Goal: Navigation & Orientation: Find specific page/section

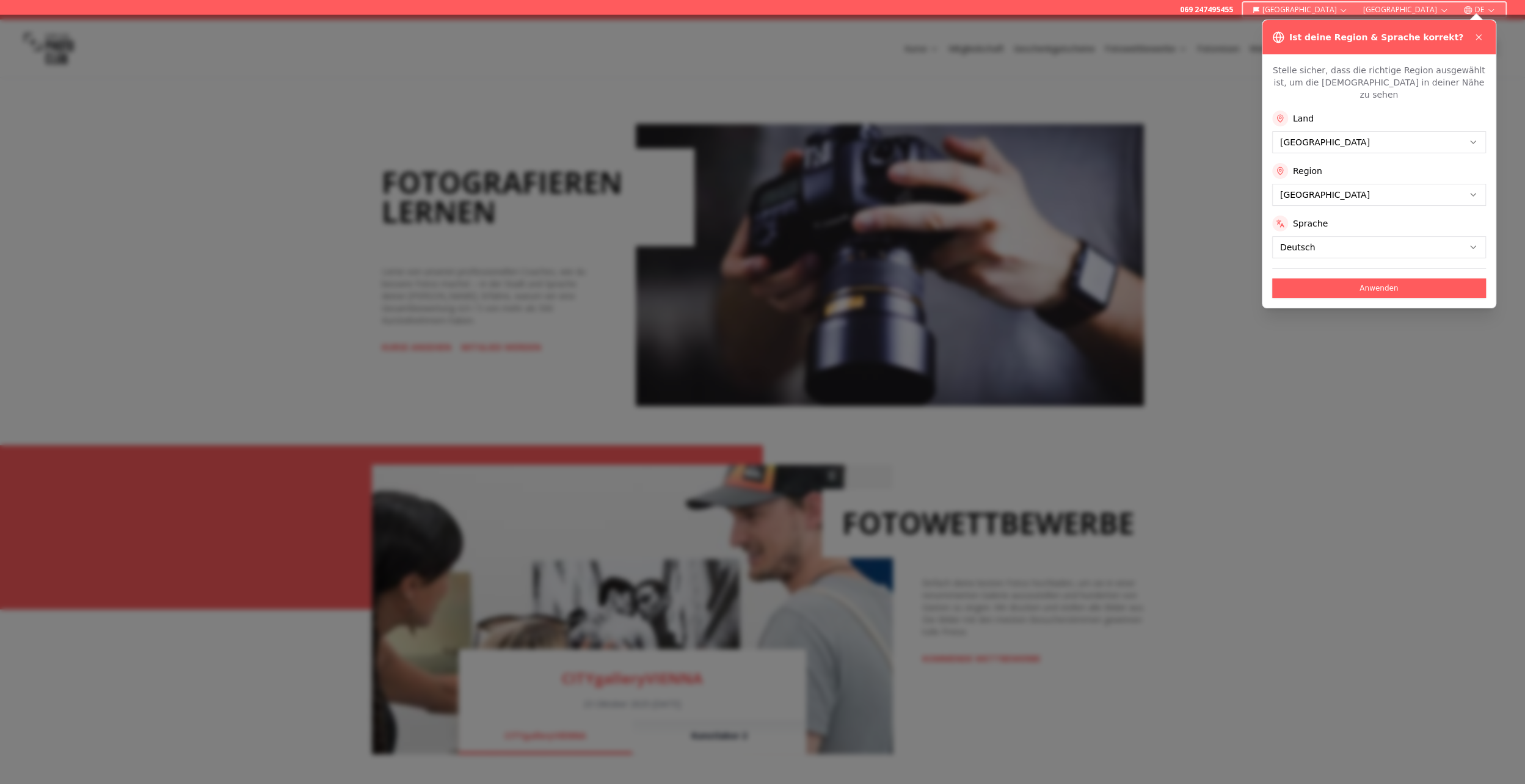
scroll to position [610, 0]
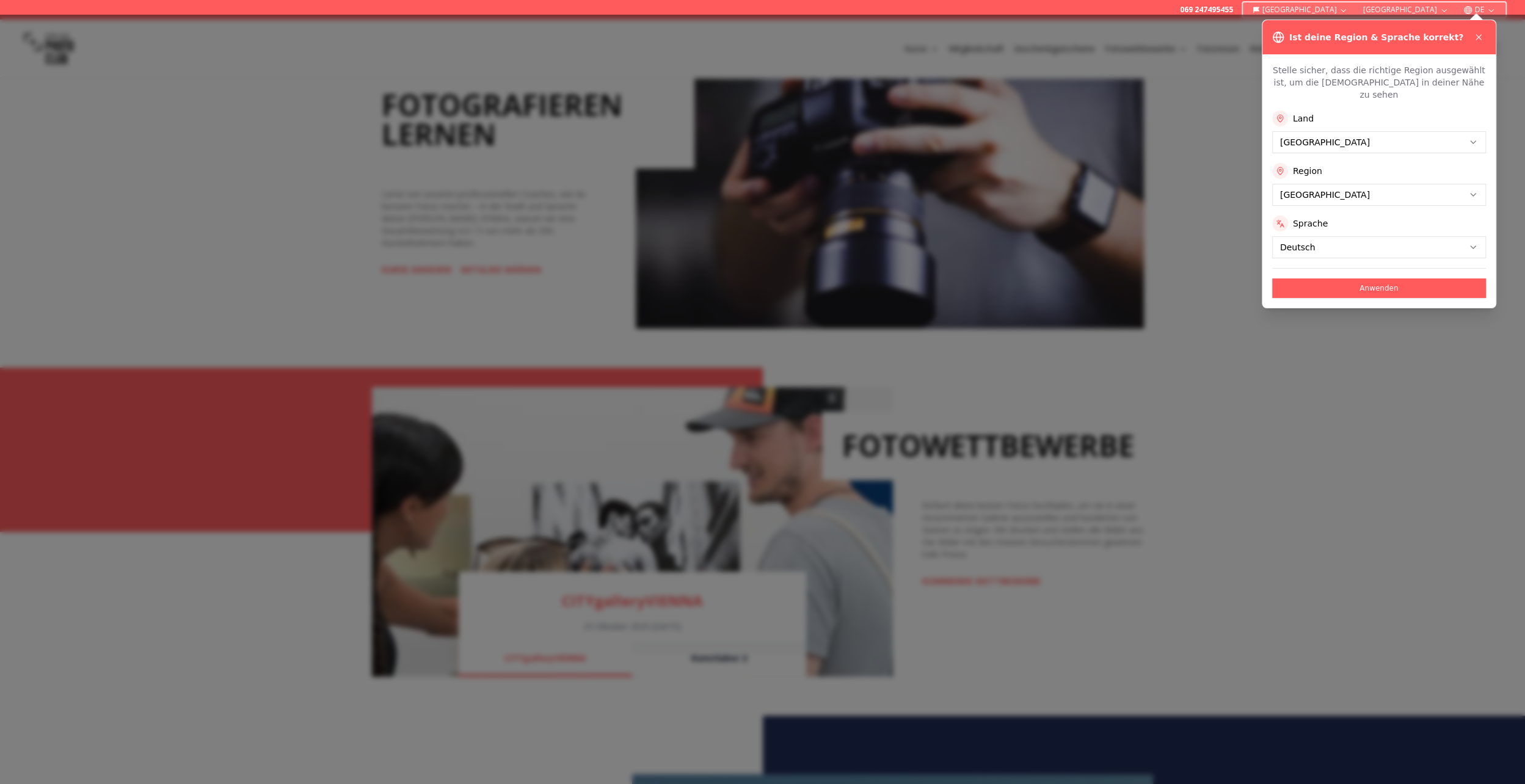
click at [1345, 278] on button "Anwenden" at bounding box center [1379, 288] width 213 height 19
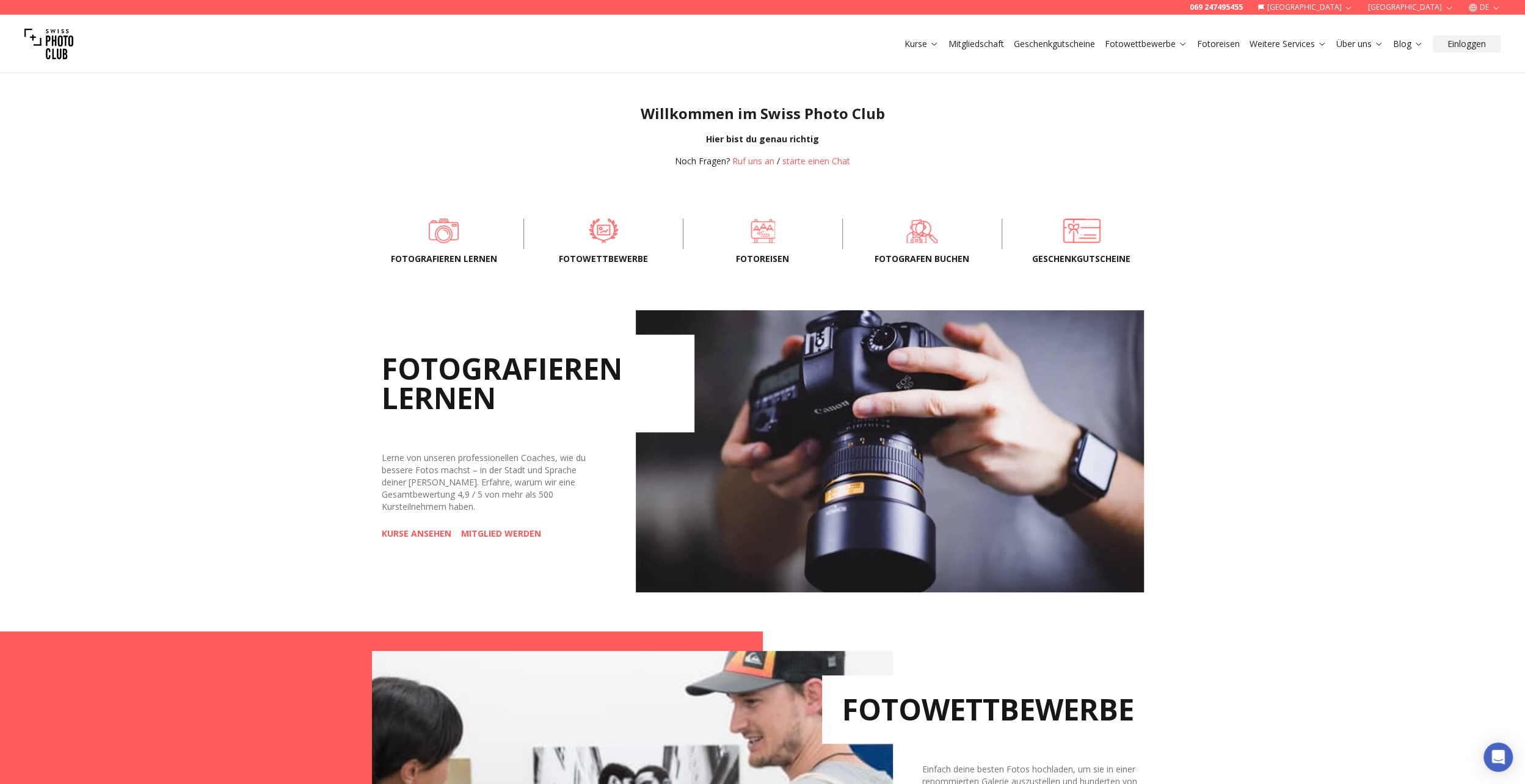
scroll to position [366, 0]
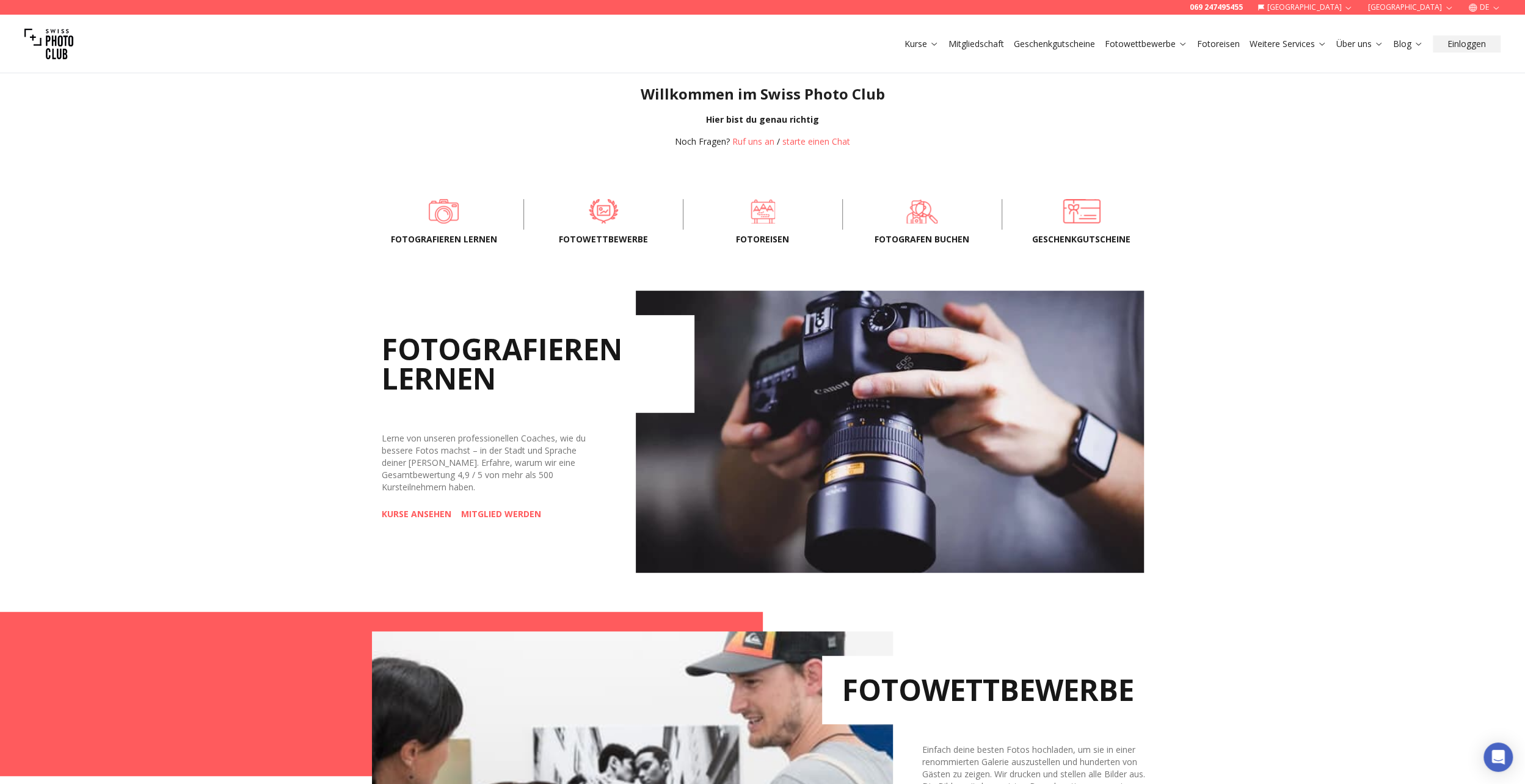
click at [1138, 48] on link "Fotowettbewerbe" at bounding box center [1146, 44] width 82 height 12
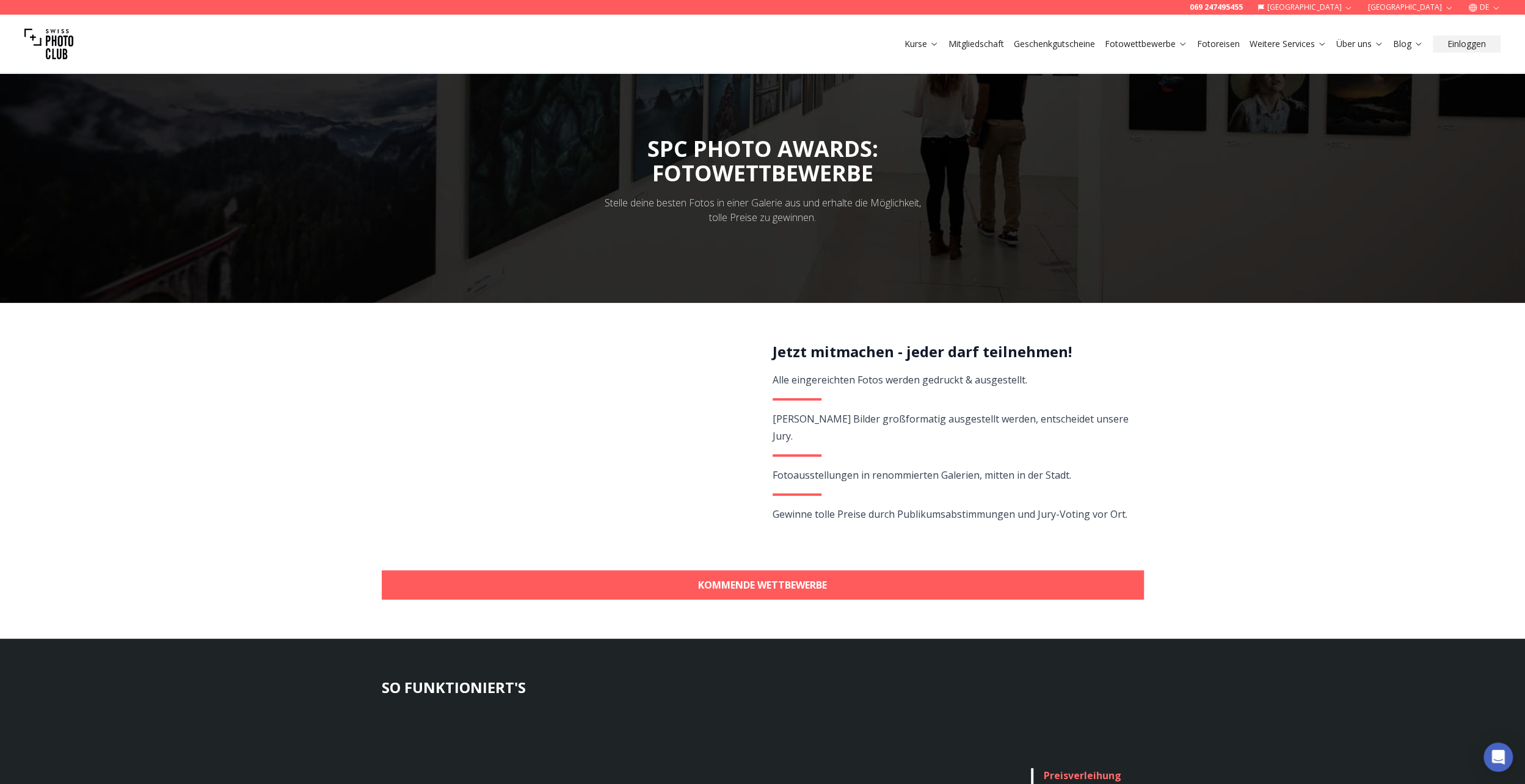
click at [769, 587] on link "KOMMENDE WETTBEWERBE" at bounding box center [763, 585] width 762 height 29
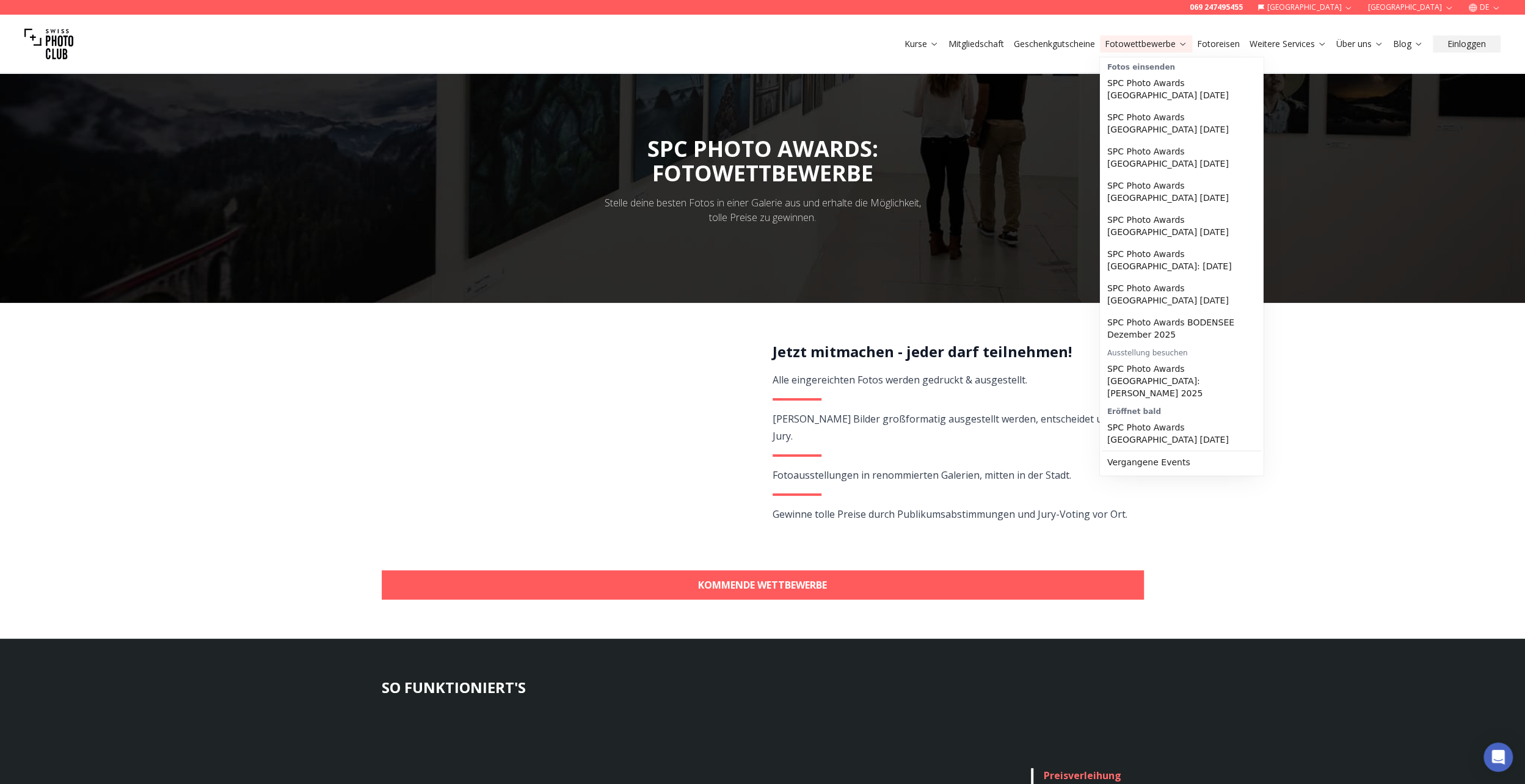
click at [1169, 451] on link "Vergangene Events" at bounding box center [1182, 462] width 159 height 22
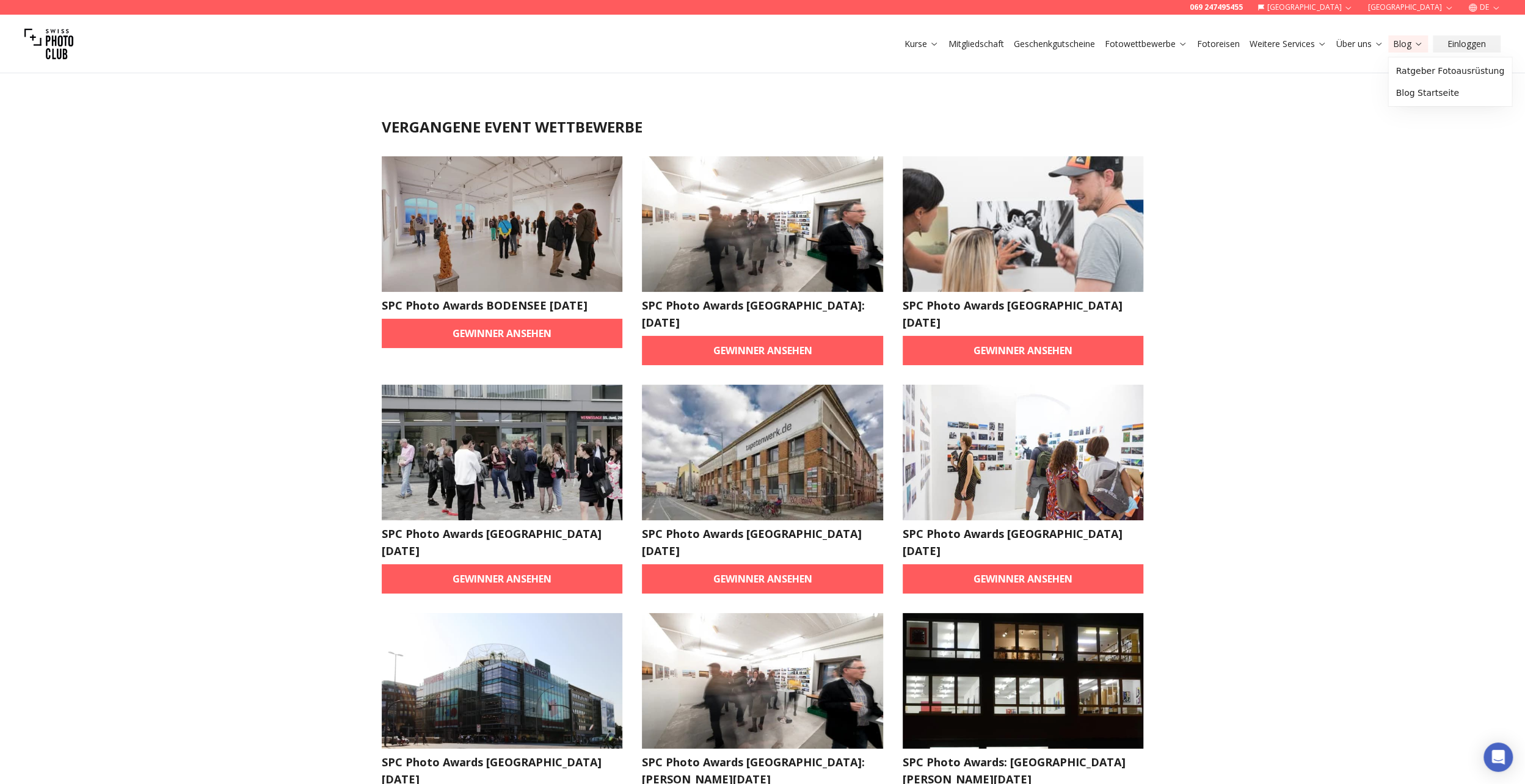
click at [1426, 93] on link "Blog Startseite" at bounding box center [1449, 92] width 119 height 22
